Goal: Transaction & Acquisition: Purchase product/service

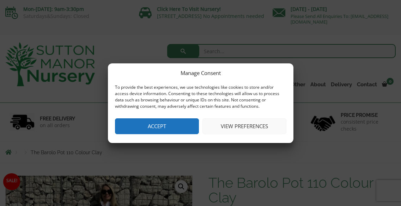
click at [254, 124] on button "View preferences" at bounding box center [244, 126] width 84 height 16
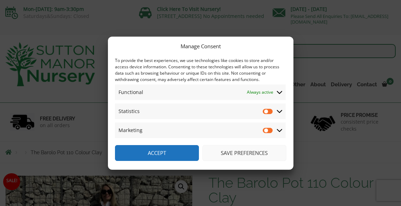
click at [280, 110] on icon at bounding box center [280, 111] width 6 height 6
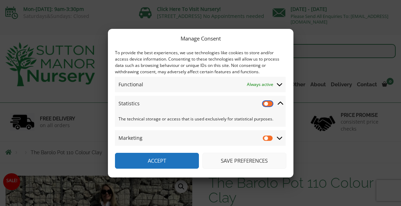
click at [265, 100] on input "Statistics" at bounding box center [268, 103] width 11 height 7
click at [269, 102] on input "Statistics" at bounding box center [268, 103] width 11 height 7
checkbox input "false"
click at [252, 159] on button "Save preferences" at bounding box center [244, 161] width 84 height 16
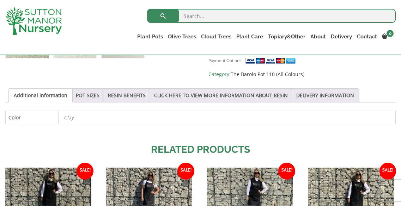
scroll to position [349, 0]
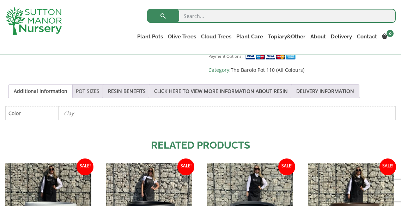
click at [84, 85] on link "POT SIZES" at bounding box center [88, 91] width 24 height 13
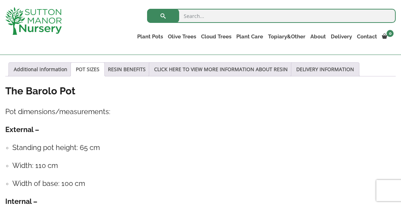
scroll to position [373, 0]
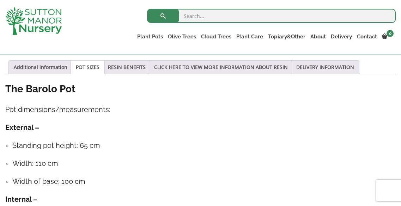
click at [83, 61] on link "POT SIZES" at bounding box center [88, 67] width 24 height 13
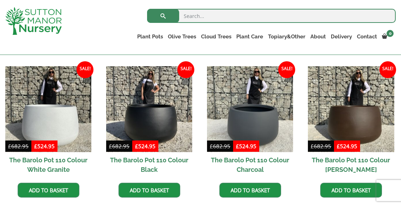
scroll to position [592, 0]
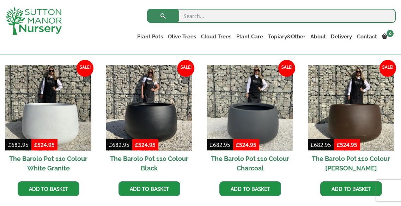
click at [238, 151] on h2 "The Barolo Pot 110 Colour Charcoal" at bounding box center [250, 163] width 86 height 25
